Goal: Contribute content

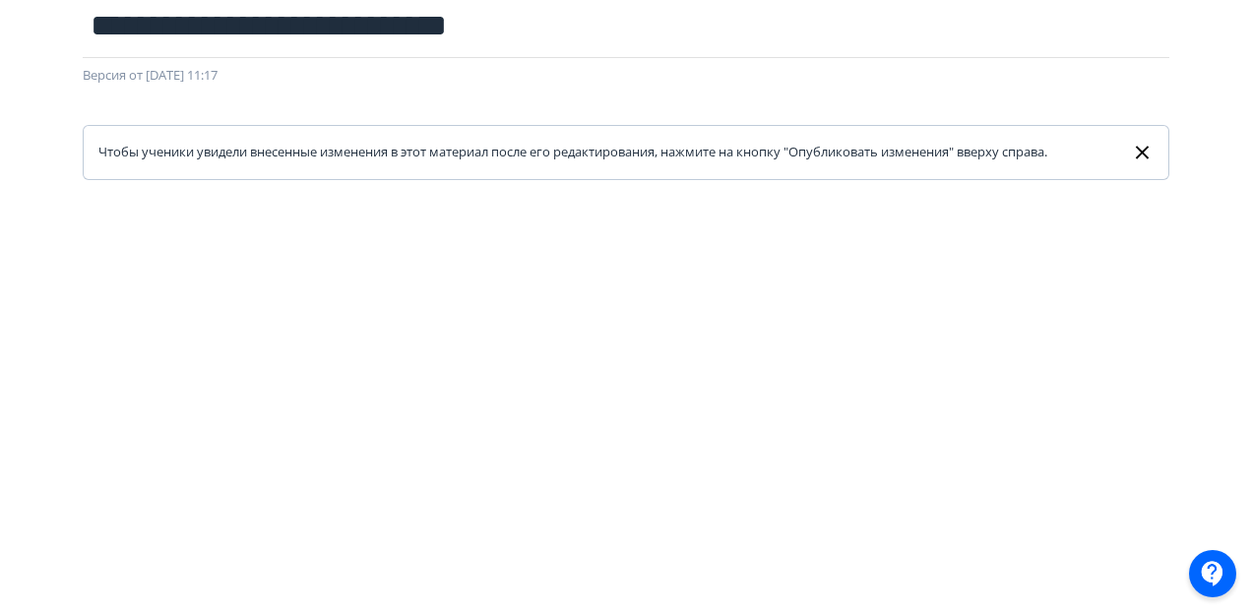
scroll to position [123, 0]
click at [23, 295] on div at bounding box center [626, 624] width 1252 height 886
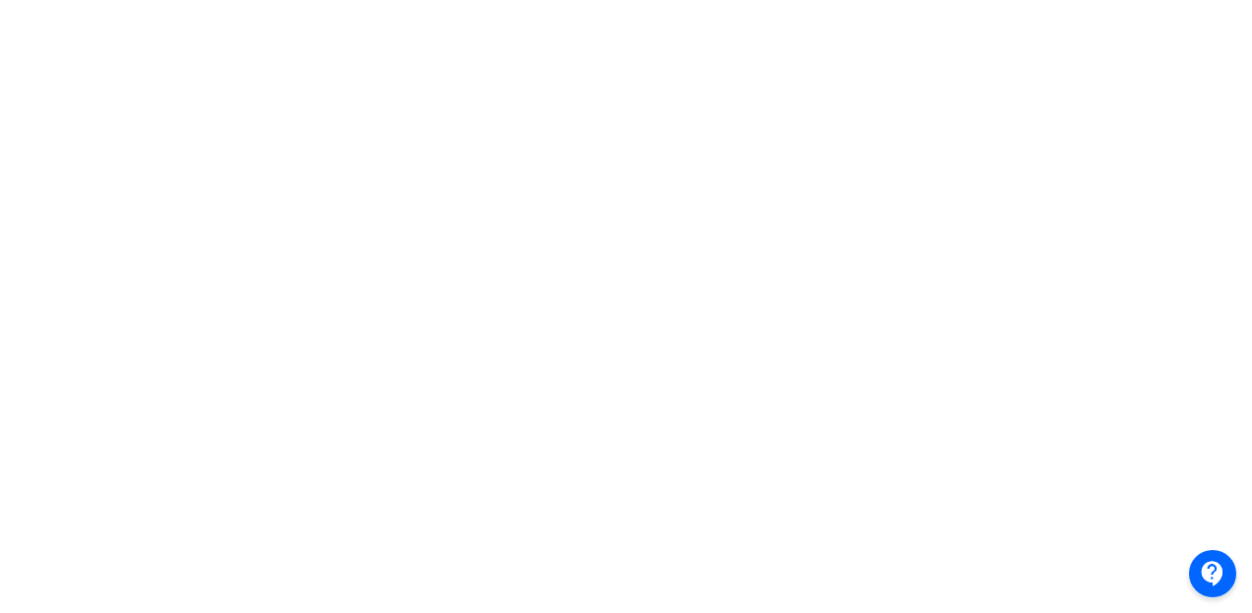
scroll to position [0, 0]
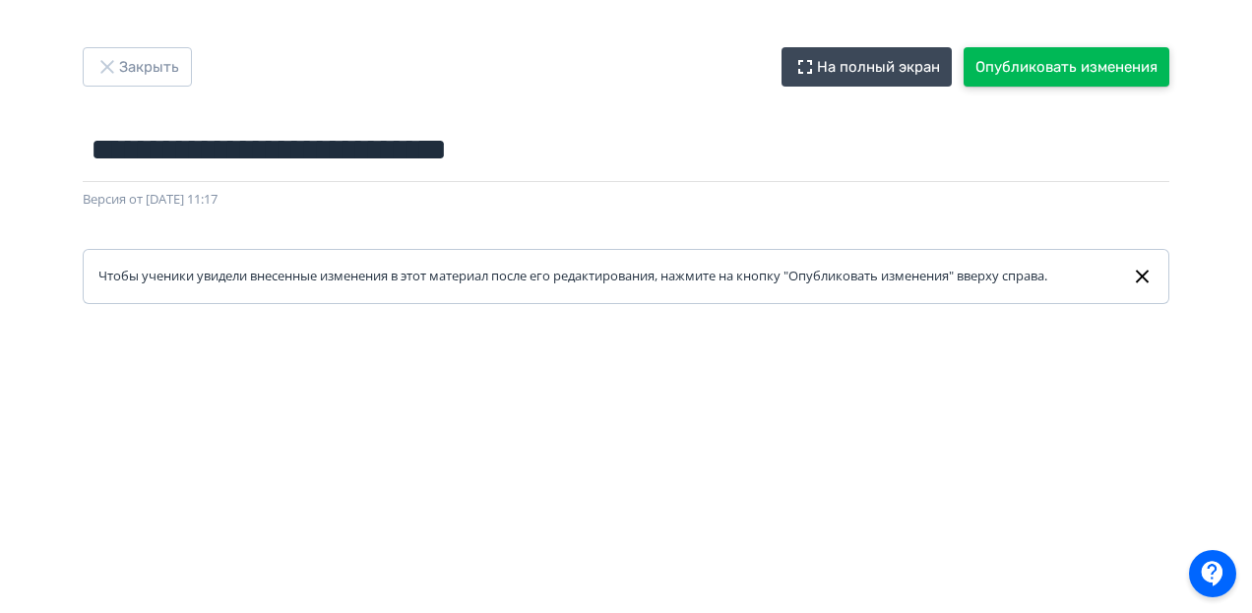
click at [1058, 69] on button "Опубликовать изменения" at bounding box center [1067, 66] width 206 height 39
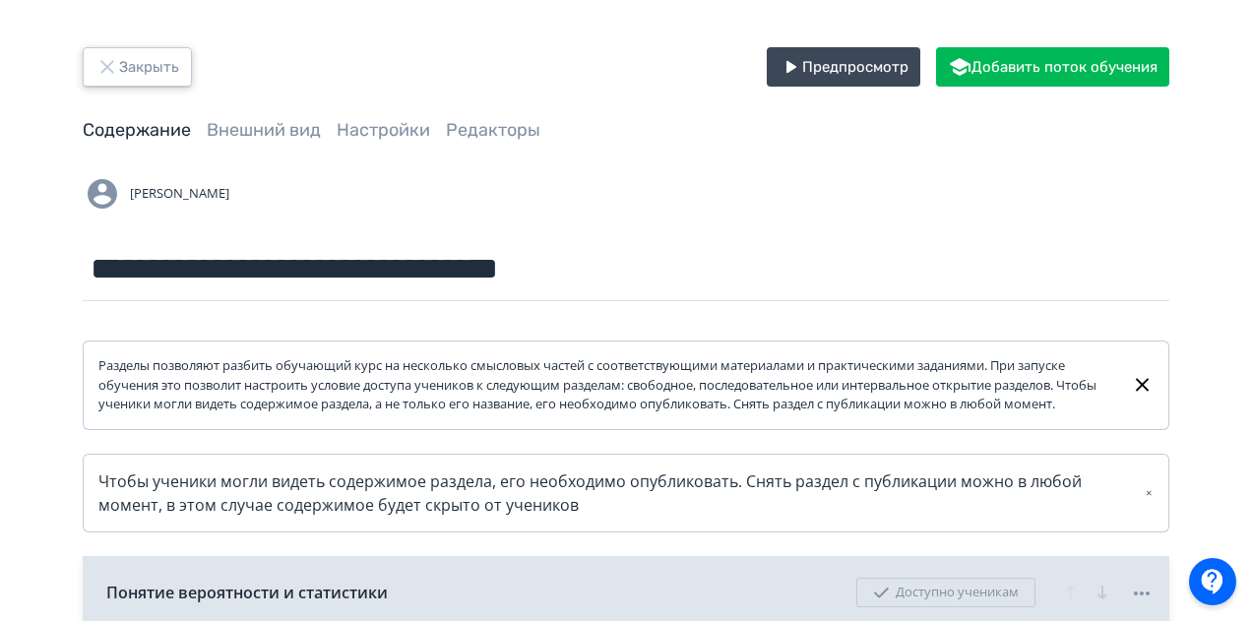
click at [106, 61] on icon "button" at bounding box center [107, 67] width 24 height 24
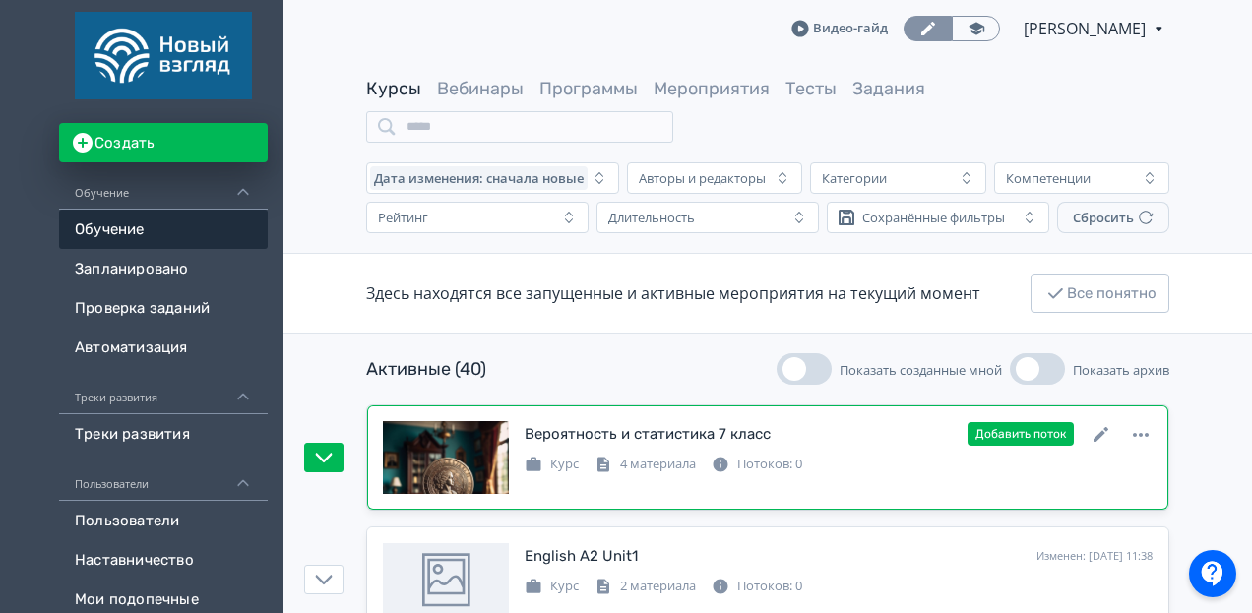
scroll to position [197, 0]
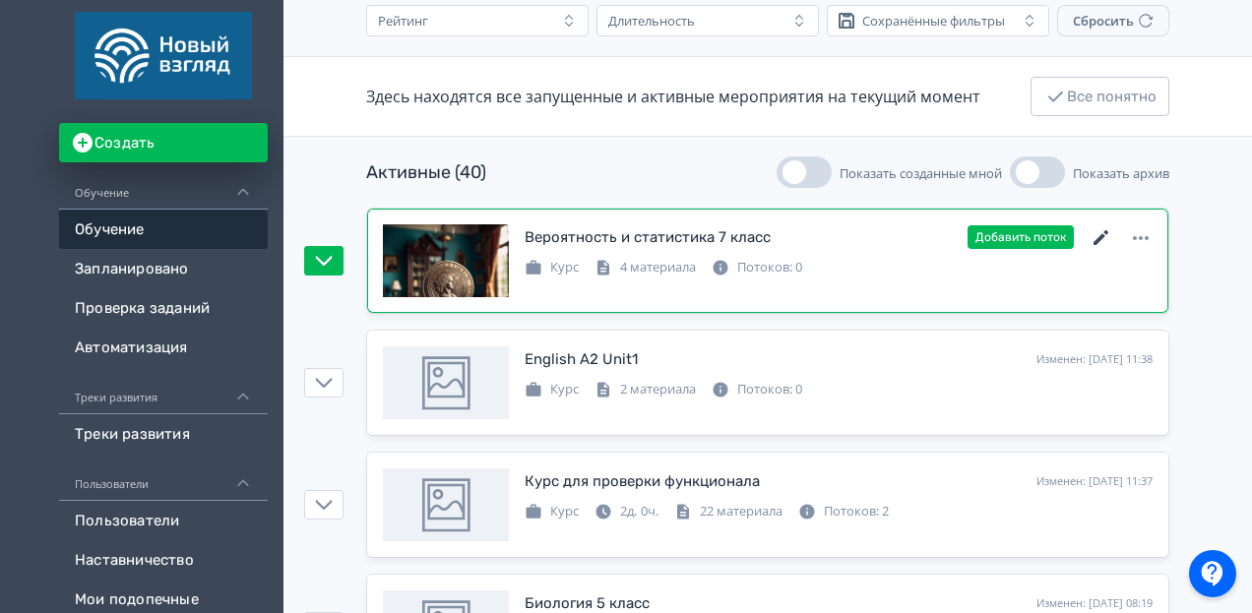
click at [1096, 240] on icon at bounding box center [1101, 237] width 15 height 15
